Goal: Task Accomplishment & Management: Use online tool/utility

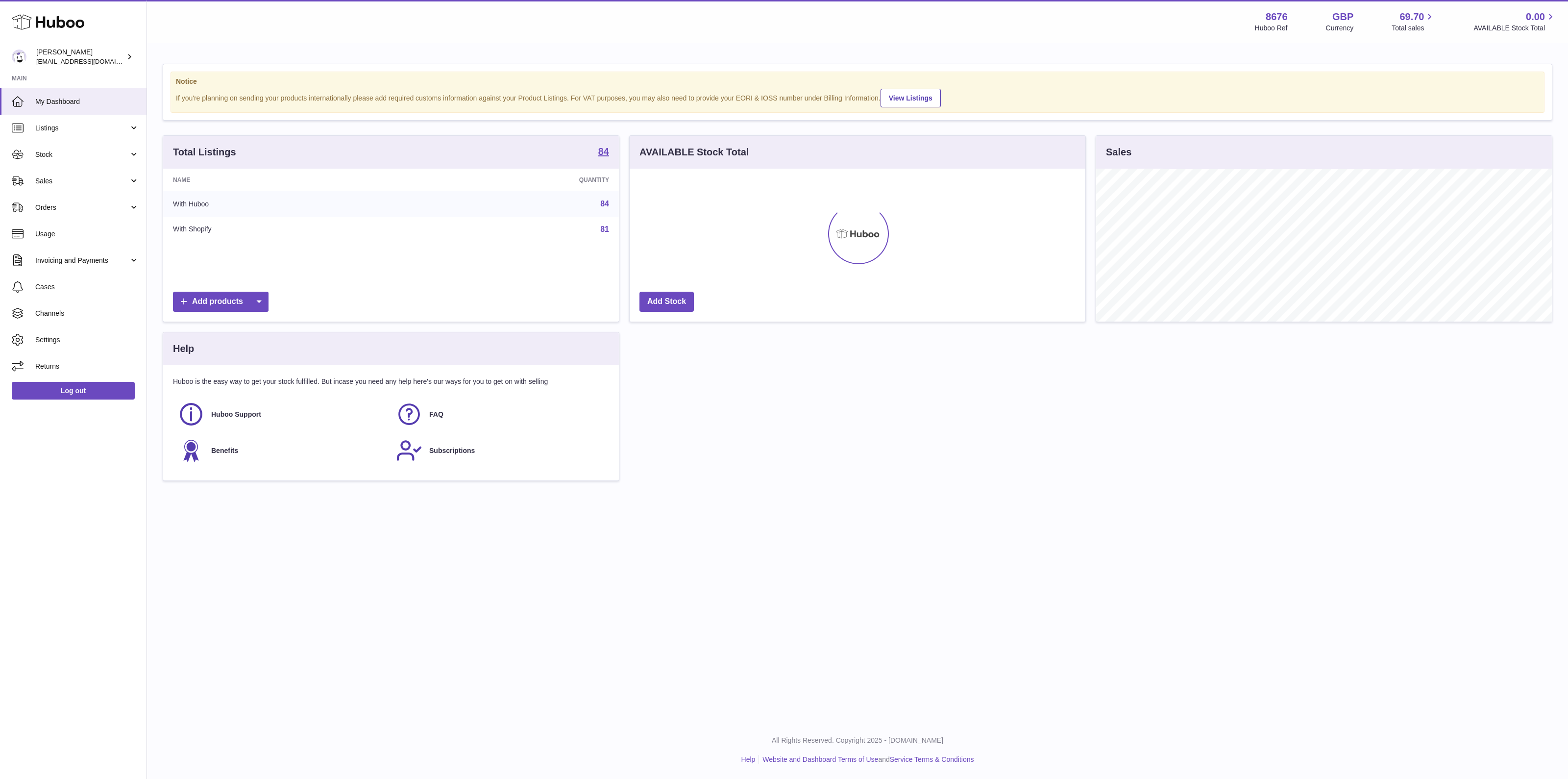
scroll to position [153, 456]
click at [100, 177] on span "Sales" at bounding box center [82, 181] width 94 height 9
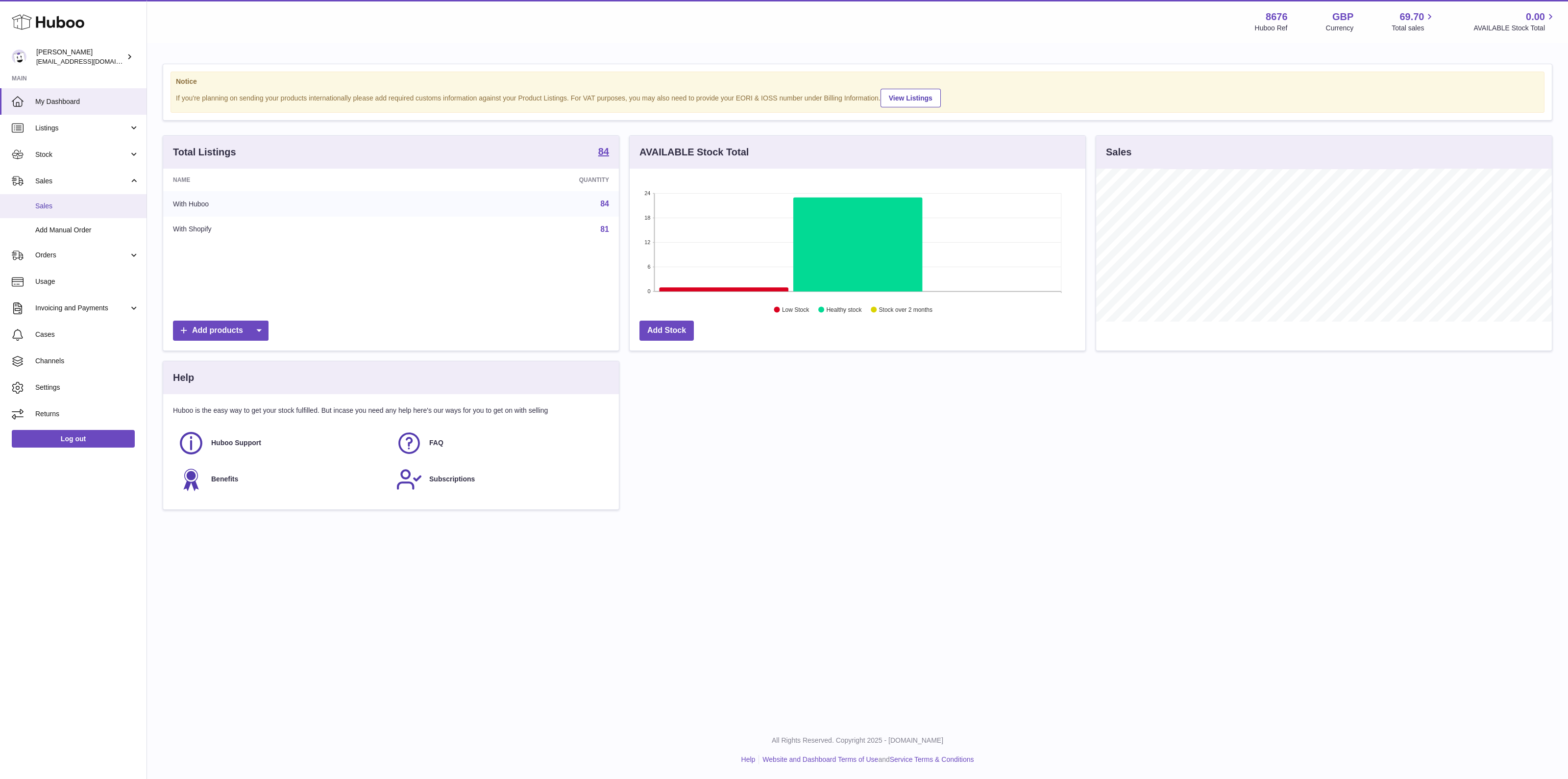
click at [59, 200] on link "Sales" at bounding box center [73, 206] width 147 height 24
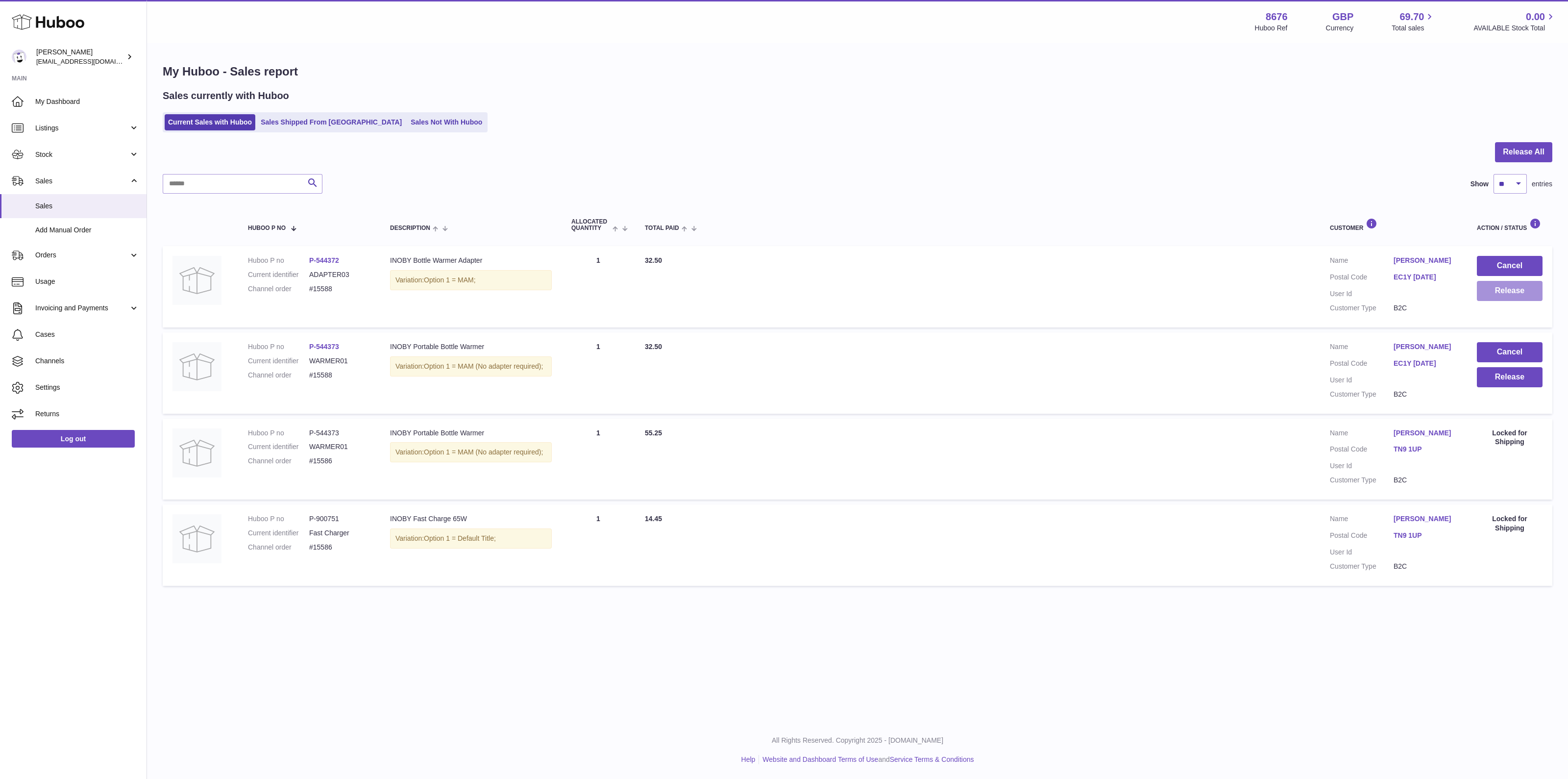
click at [1518, 288] on button "Release" at bounding box center [1510, 291] width 66 height 20
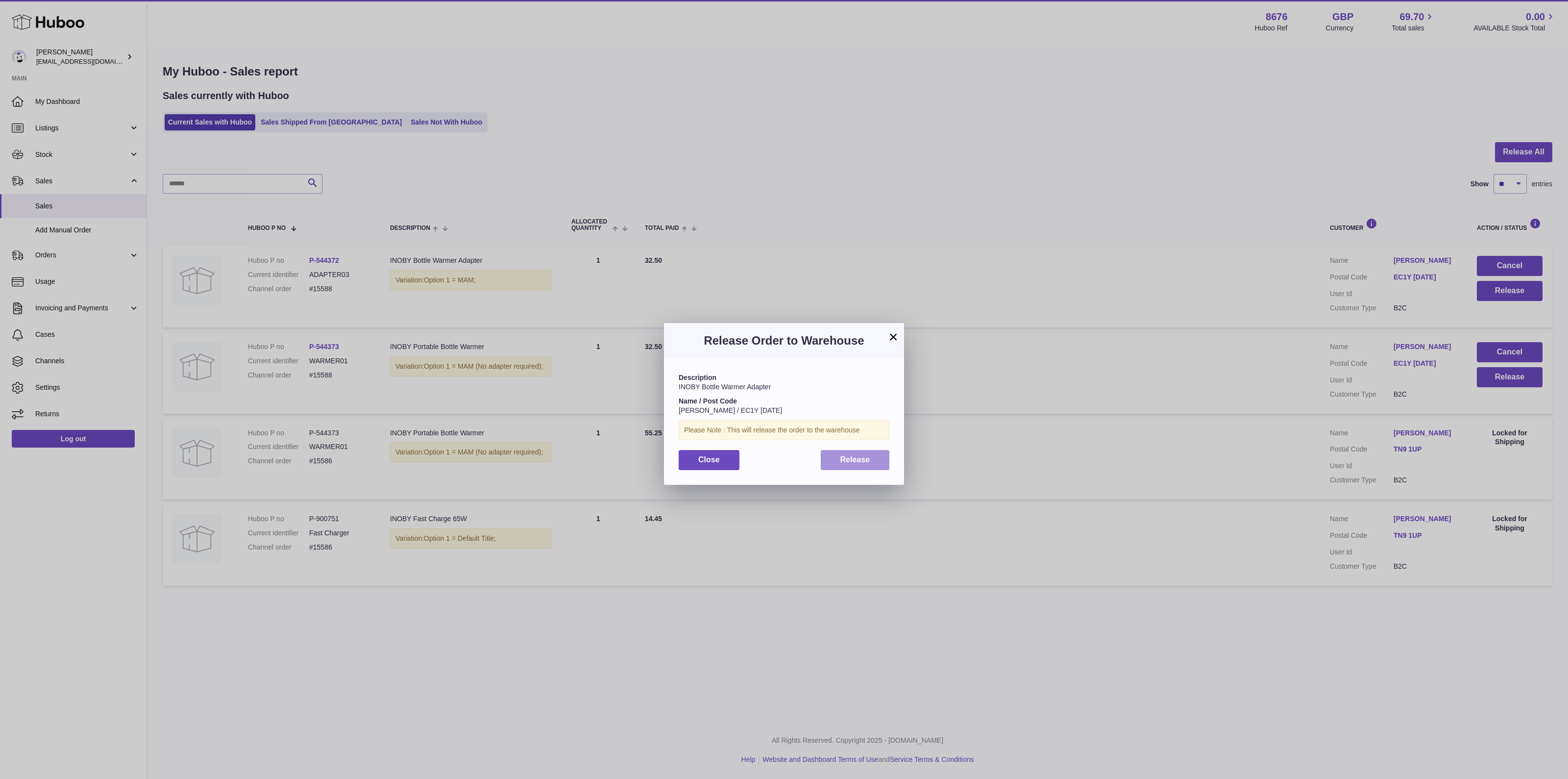
click at [866, 452] on button "Release" at bounding box center [855, 460] width 69 height 20
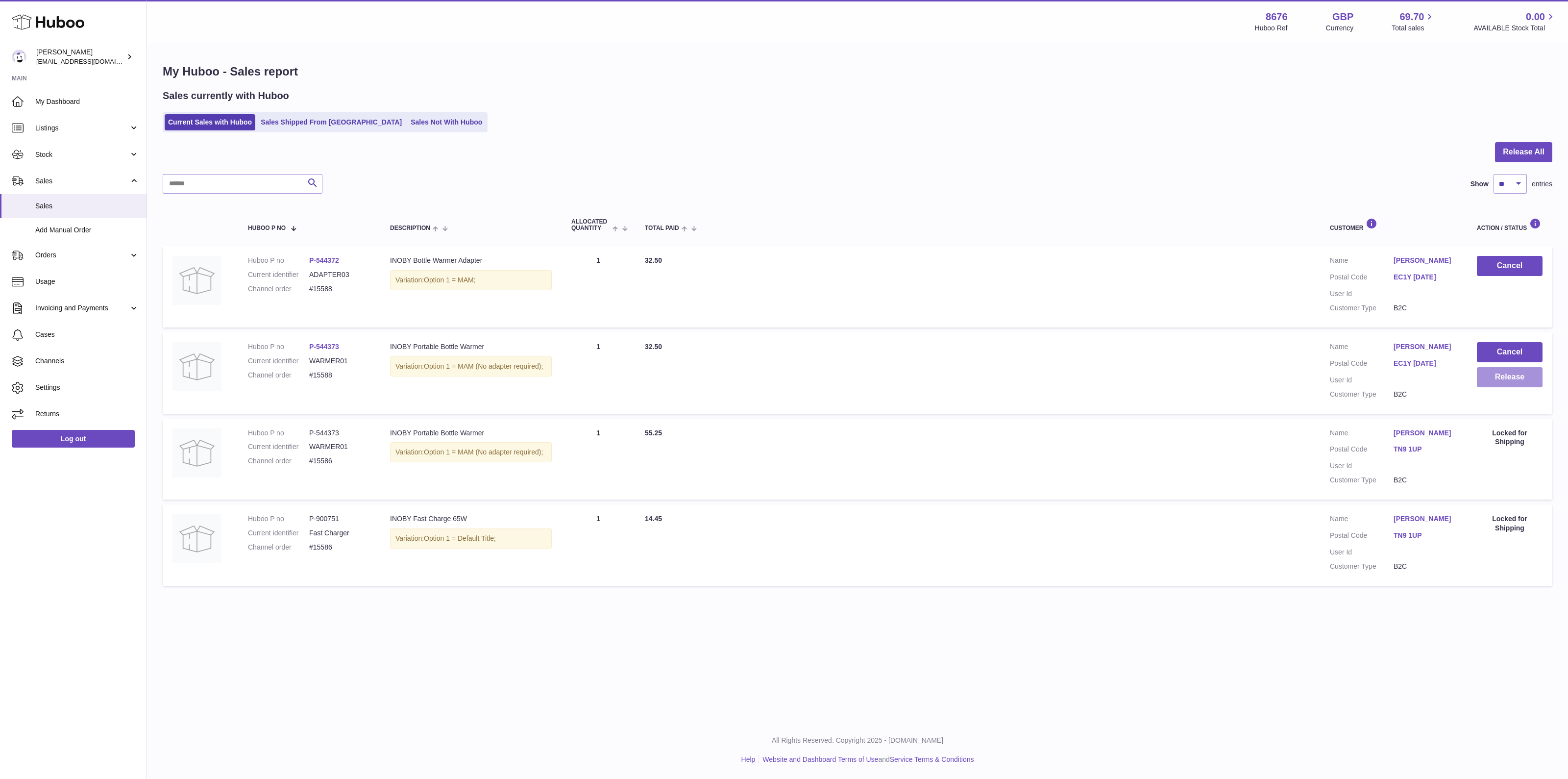
click at [1503, 378] on button "Release" at bounding box center [1510, 377] width 66 height 20
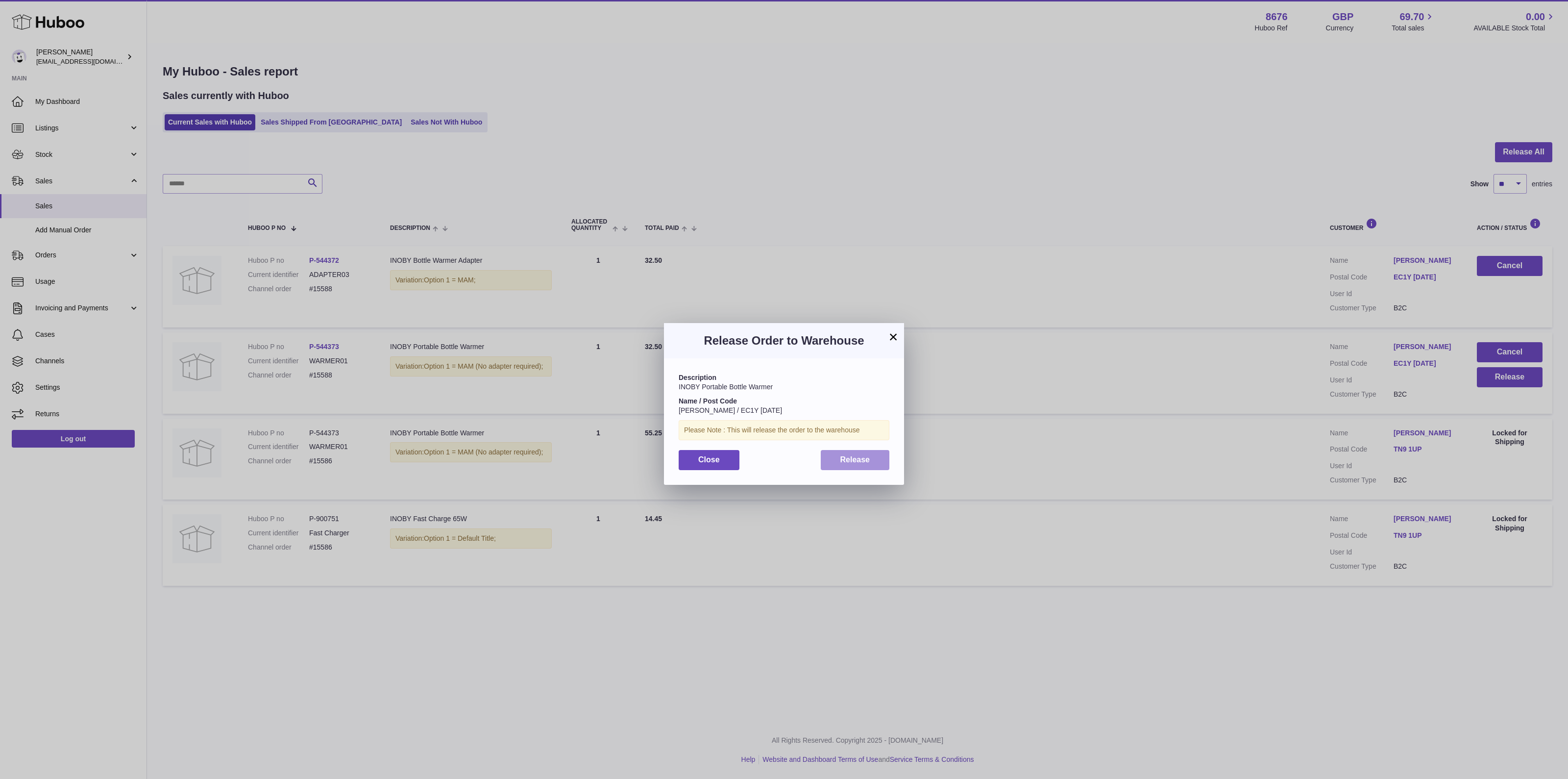
click at [886, 457] on button "Release" at bounding box center [855, 460] width 69 height 20
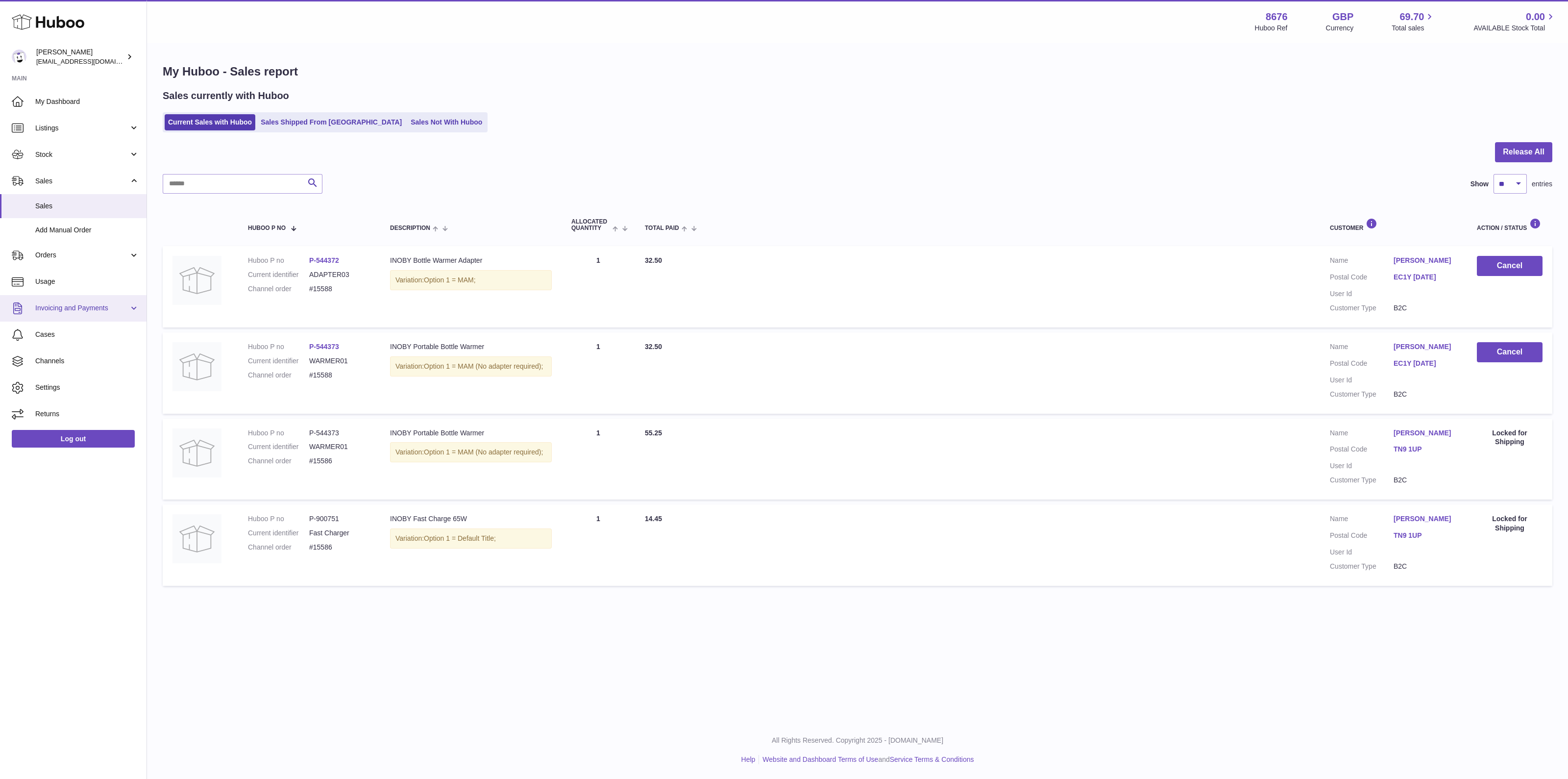
click at [66, 314] on link "Invoicing and Payments" at bounding box center [73, 308] width 147 height 26
click at [64, 305] on span "Invoicing and Payments" at bounding box center [82, 308] width 94 height 9
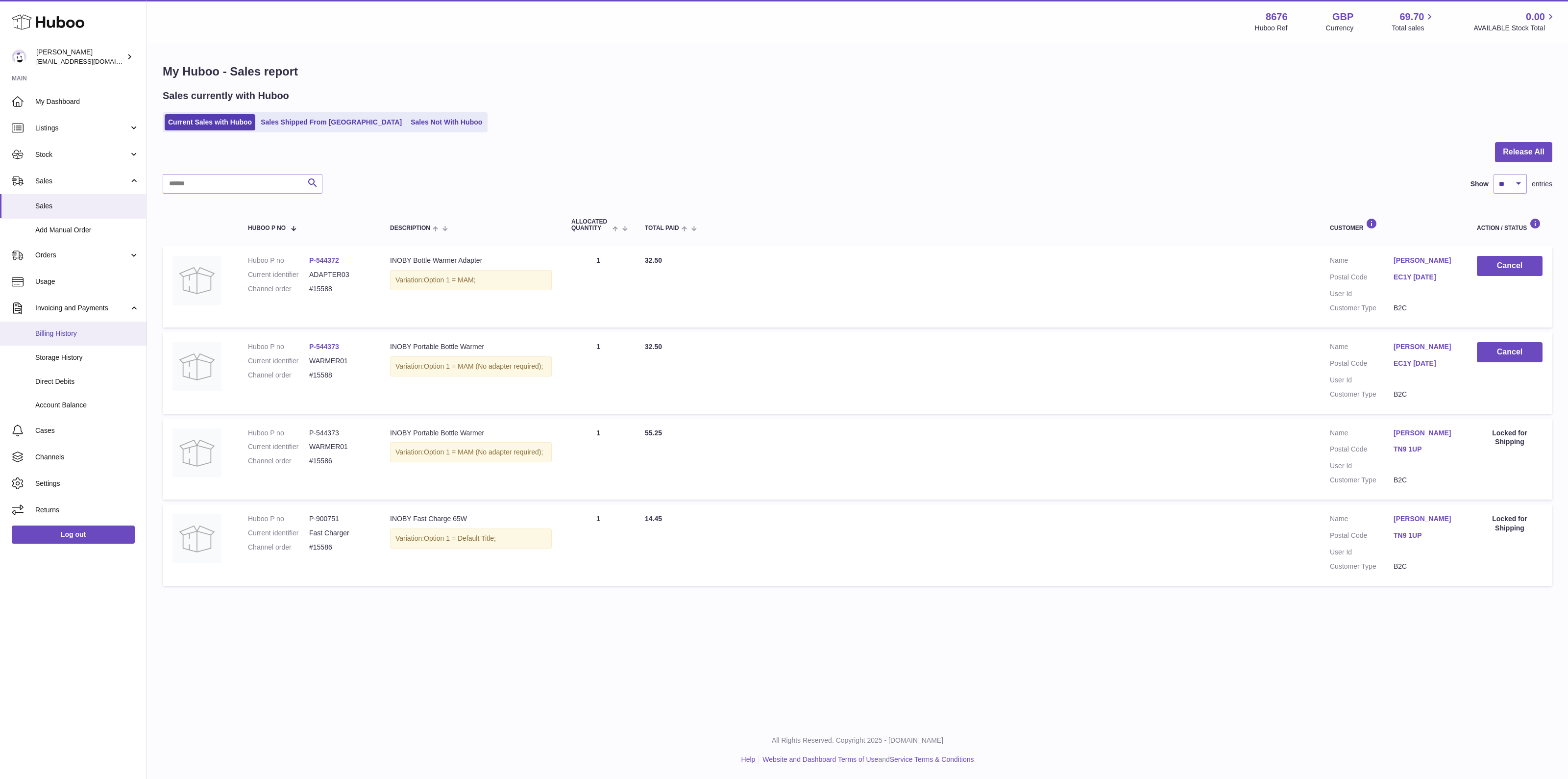
click at [81, 338] on link "Billing History" at bounding box center [73, 333] width 147 height 24
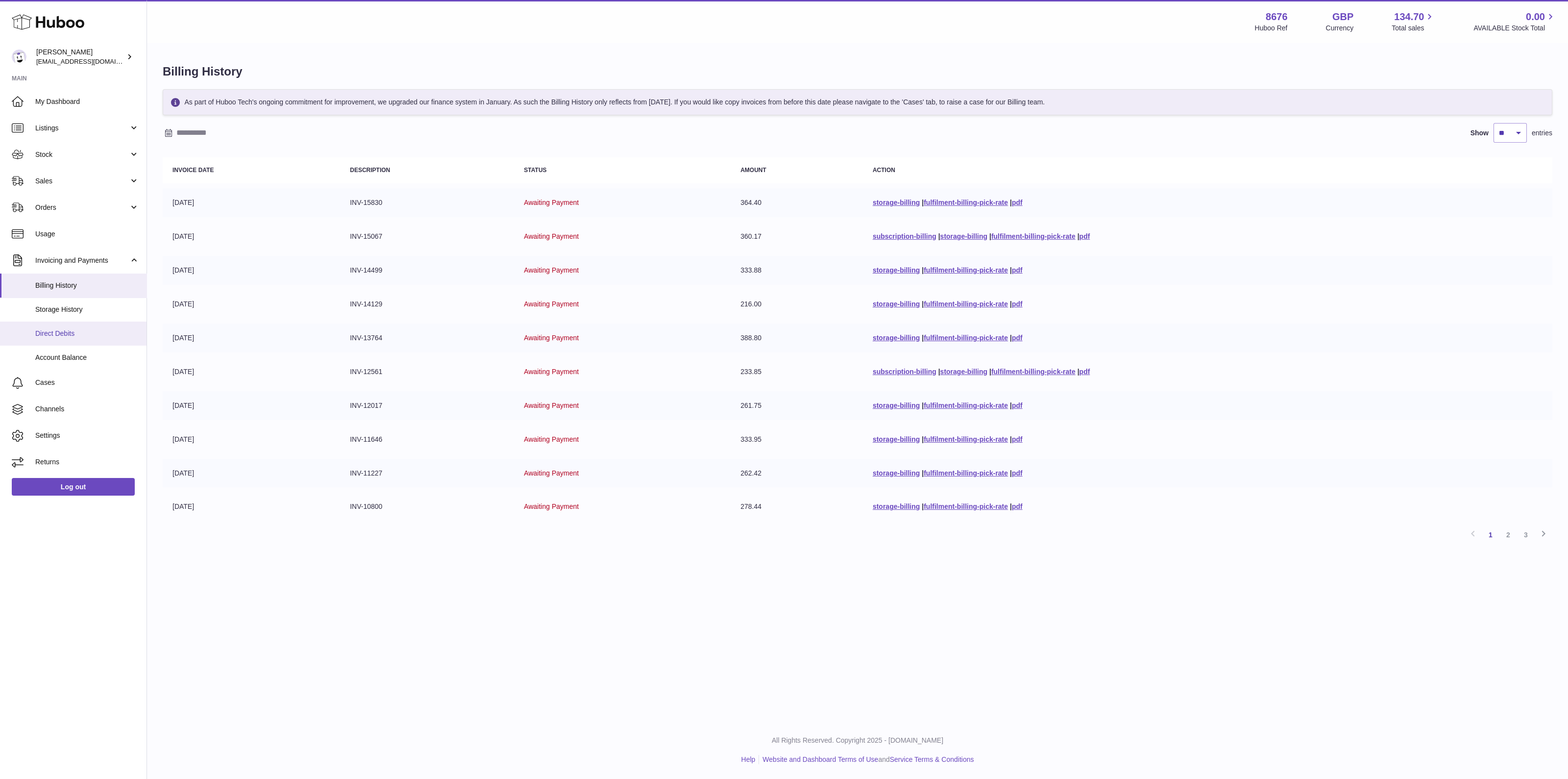
click at [74, 323] on link "Direct Debits" at bounding box center [73, 333] width 147 height 24
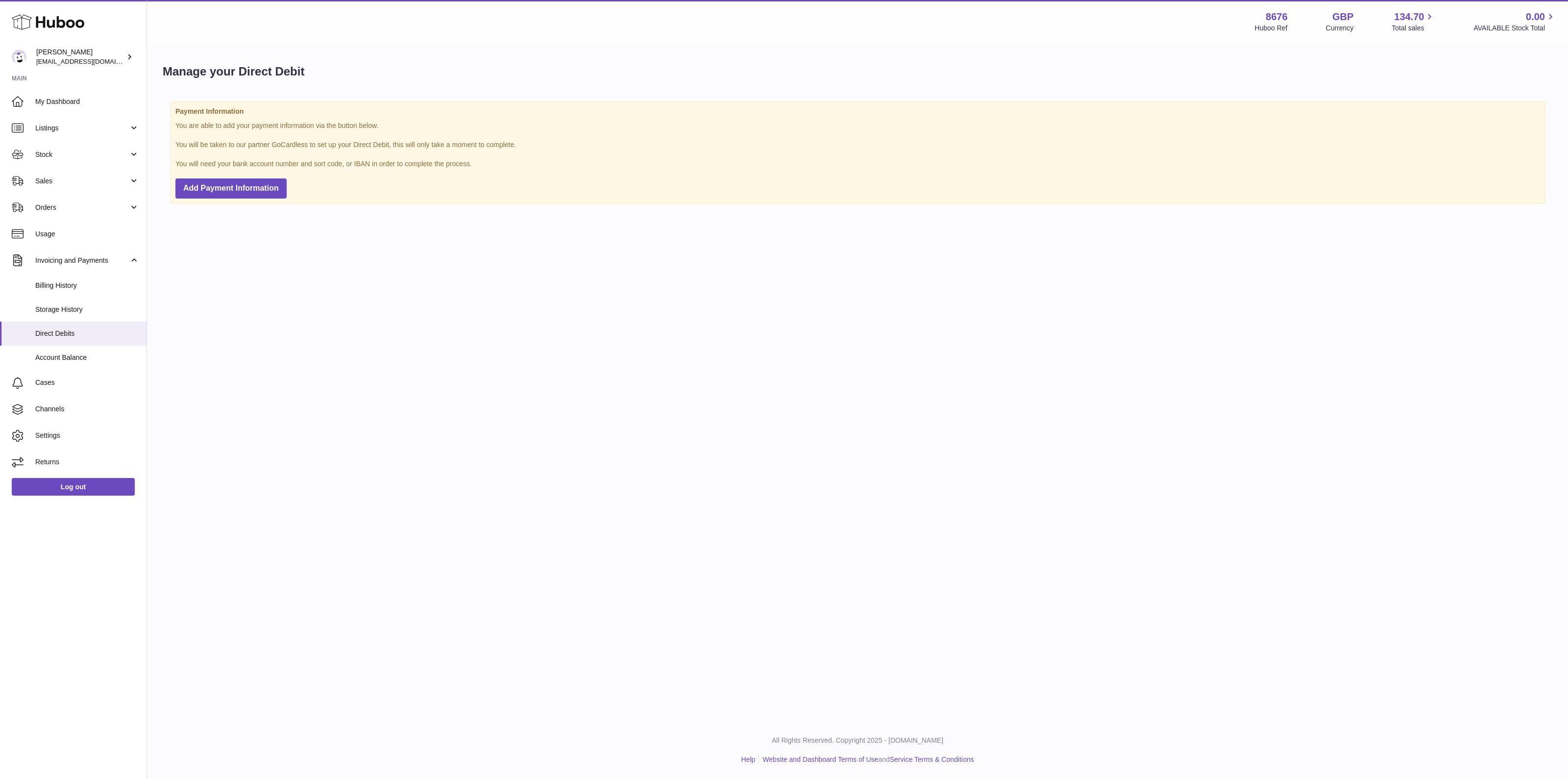
click at [68, 356] on span "Account Balance" at bounding box center [87, 358] width 104 height 9
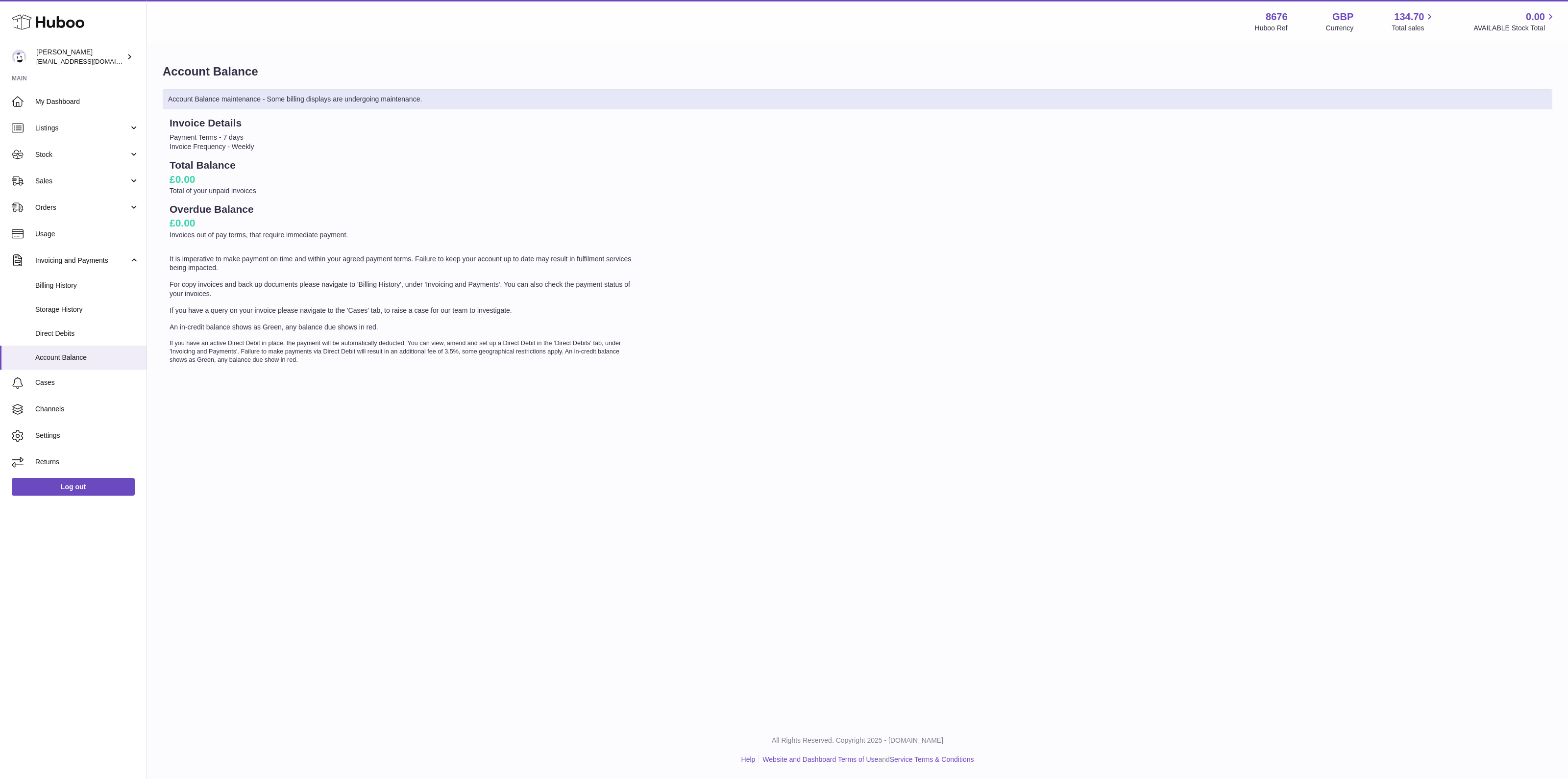
click at [68, 356] on span "Account Balance" at bounding box center [87, 358] width 104 height 9
click at [63, 291] on link "Billing History" at bounding box center [73, 285] width 147 height 24
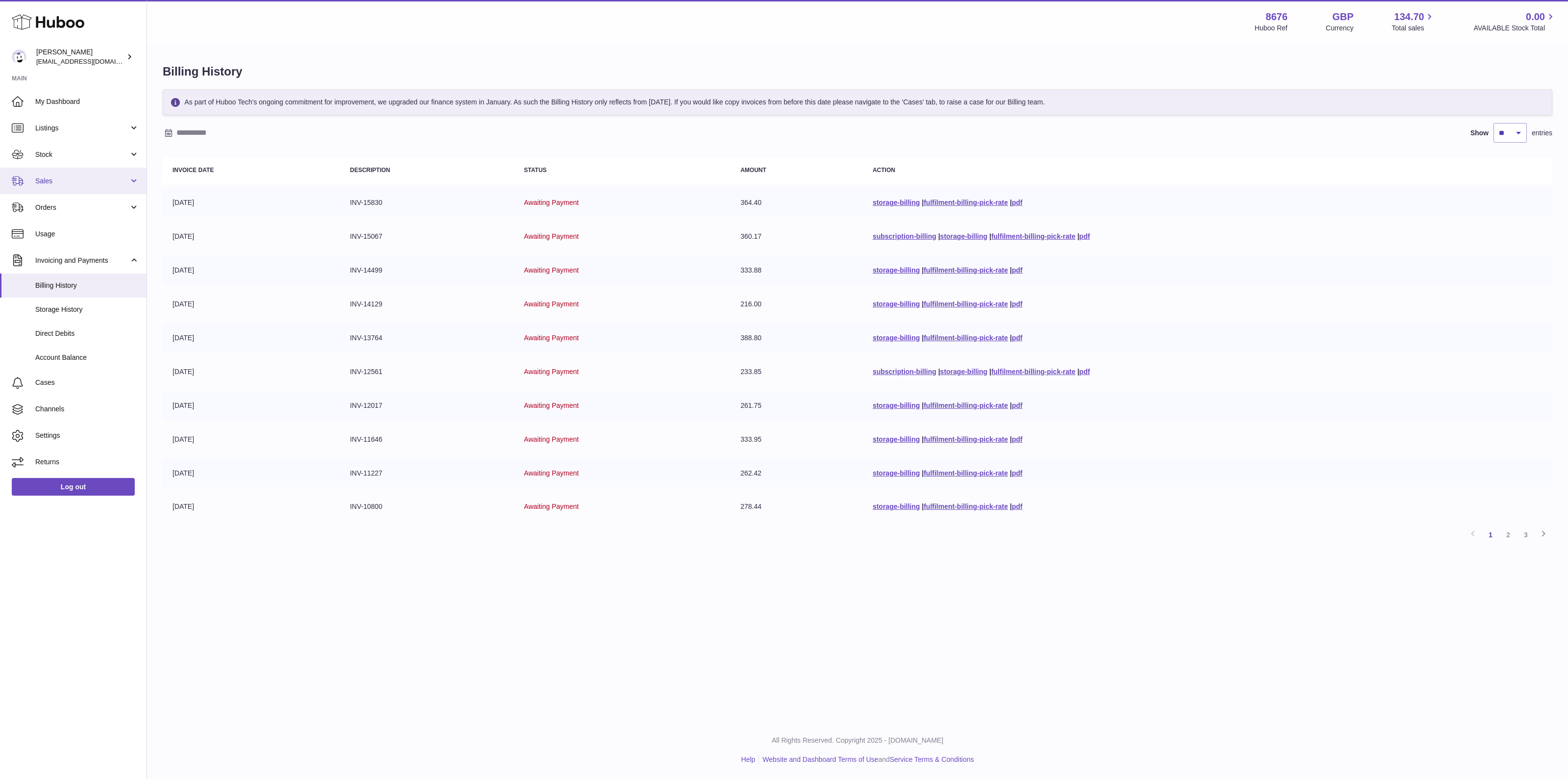
click at [71, 174] on link "Sales" at bounding box center [73, 180] width 147 height 26
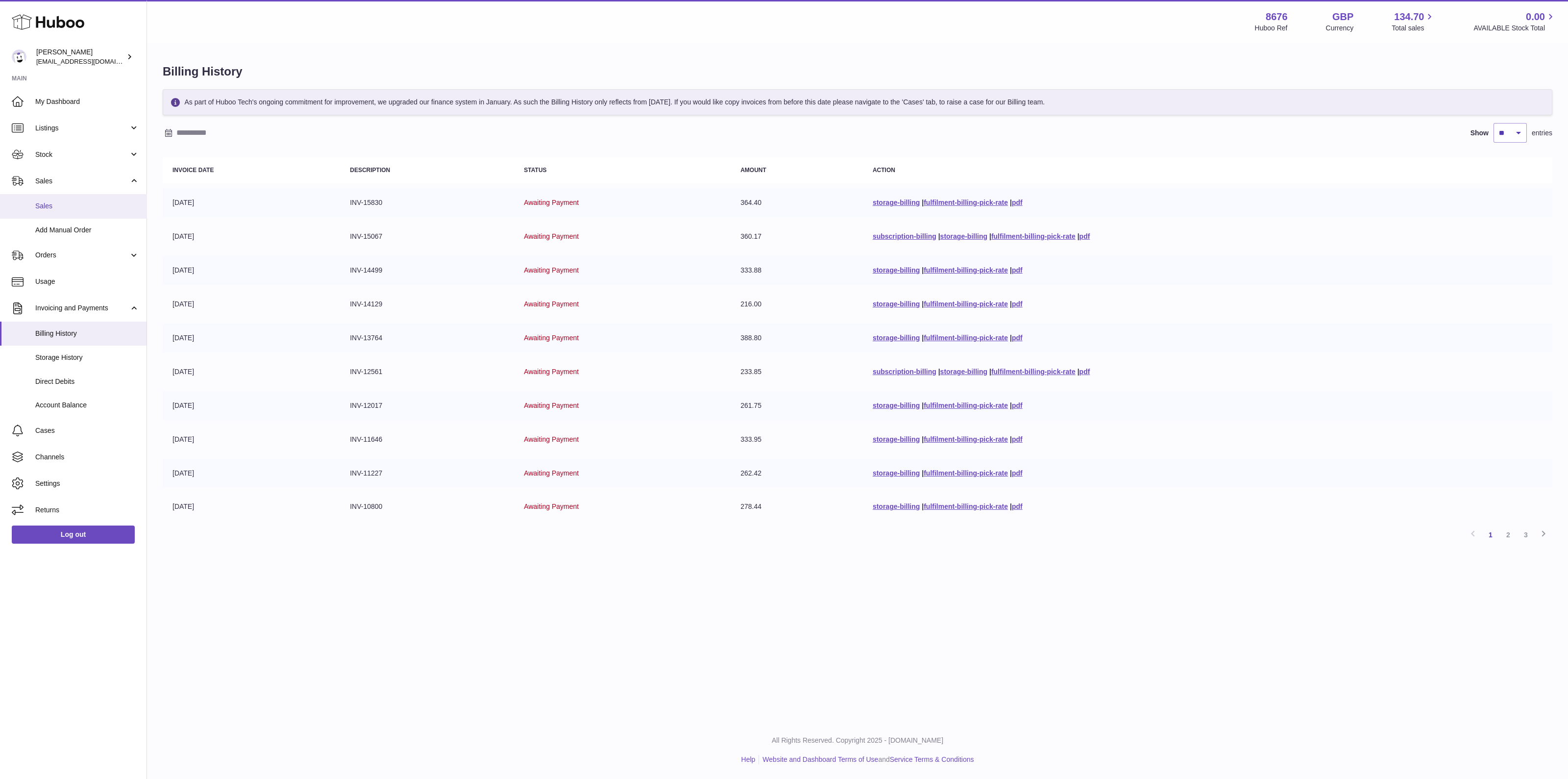
click at [29, 207] on link "Sales" at bounding box center [73, 206] width 147 height 24
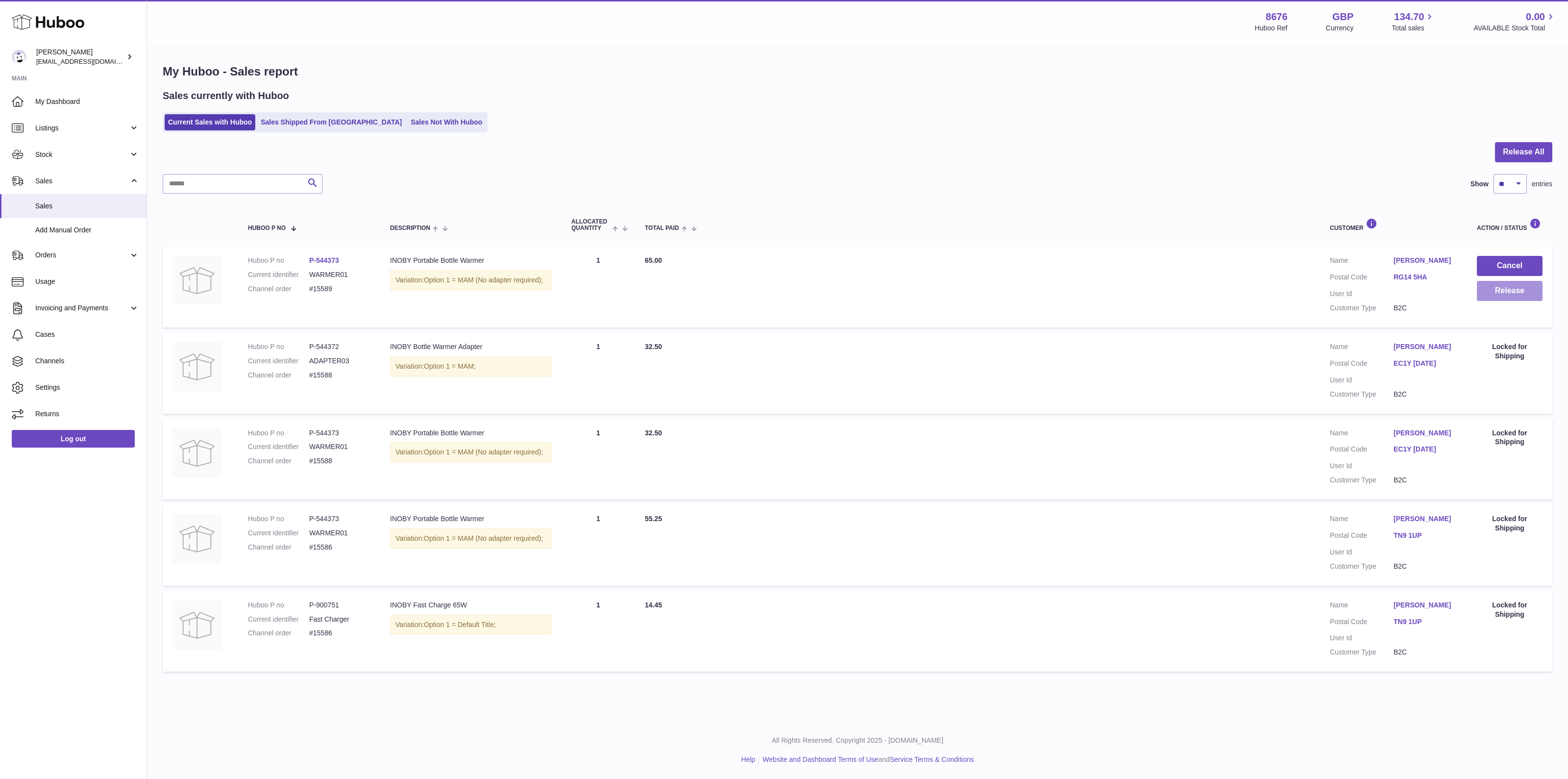
click at [1516, 293] on button "Release" at bounding box center [1510, 291] width 66 height 20
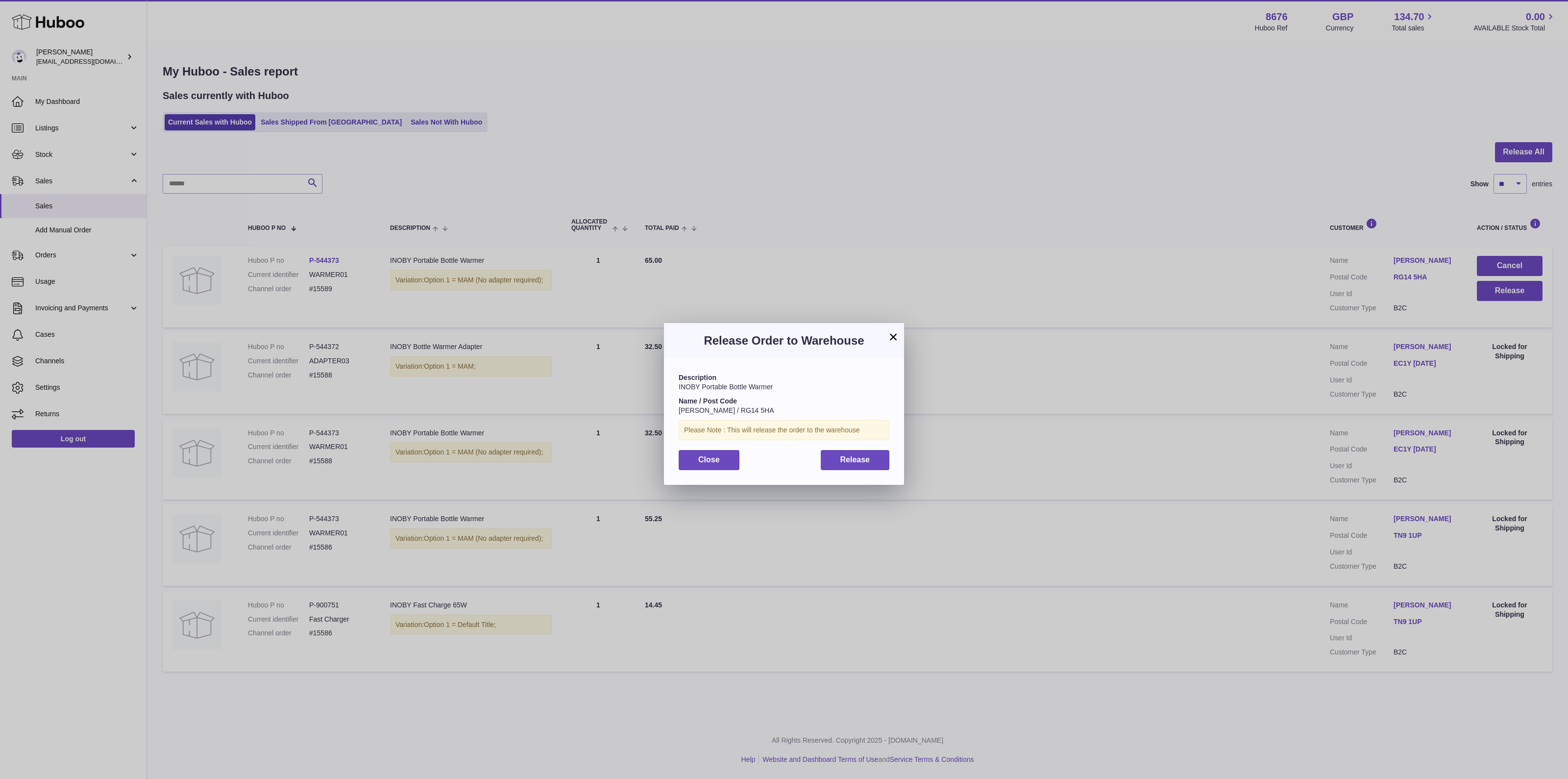
click at [858, 471] on div "Description INOBY Portable Bottle Warmer Name / Post Code [PERSON_NAME] / RG14 …" at bounding box center [784, 421] width 240 height 126
click at [861, 459] on span "Release" at bounding box center [855, 460] width 30 height 9
